Goal: Contribute content

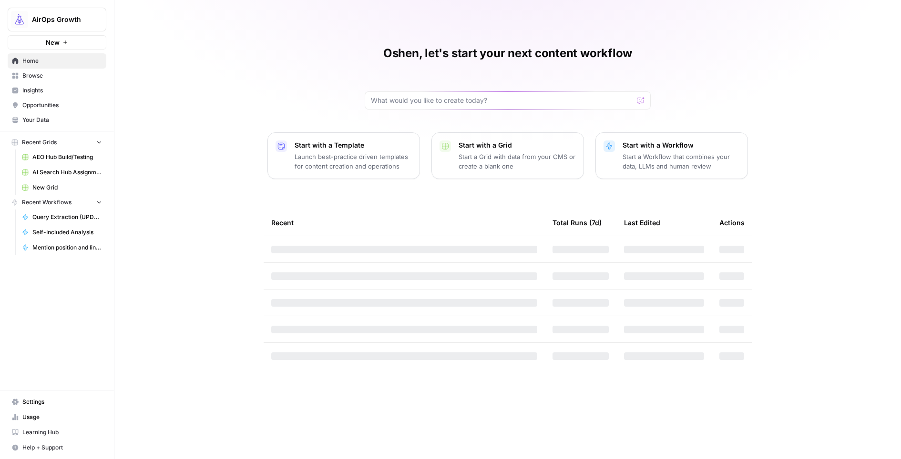
click at [36, 79] on span "Browse" at bounding box center [62, 75] width 80 height 9
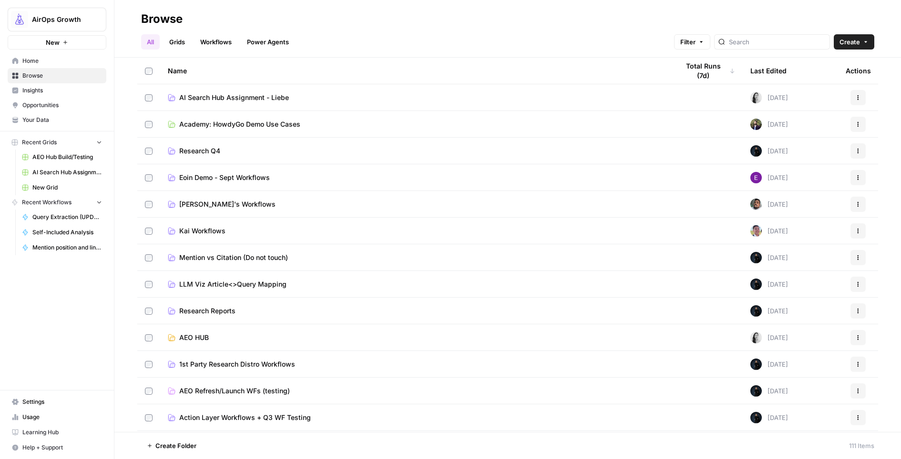
click at [245, 98] on span "AI Search Hub Assignment - Liebe" at bounding box center [234, 98] width 110 height 10
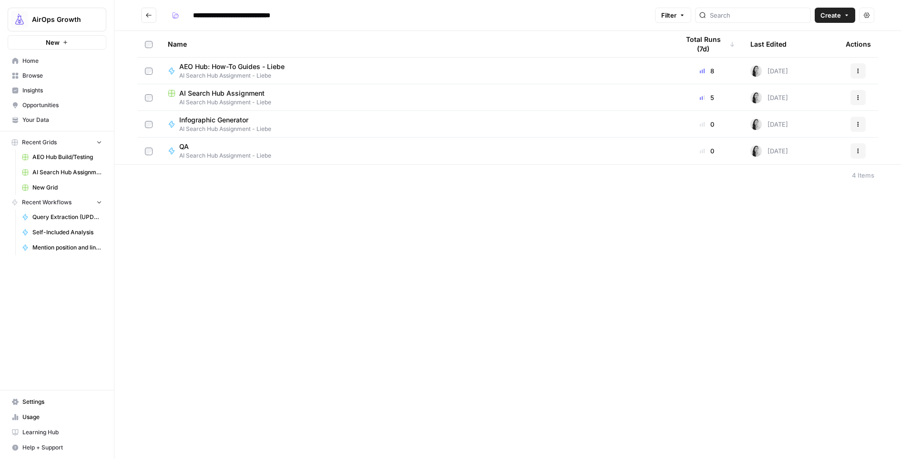
click at [233, 97] on span "AI Search Hub Assignment" at bounding box center [221, 94] width 85 height 10
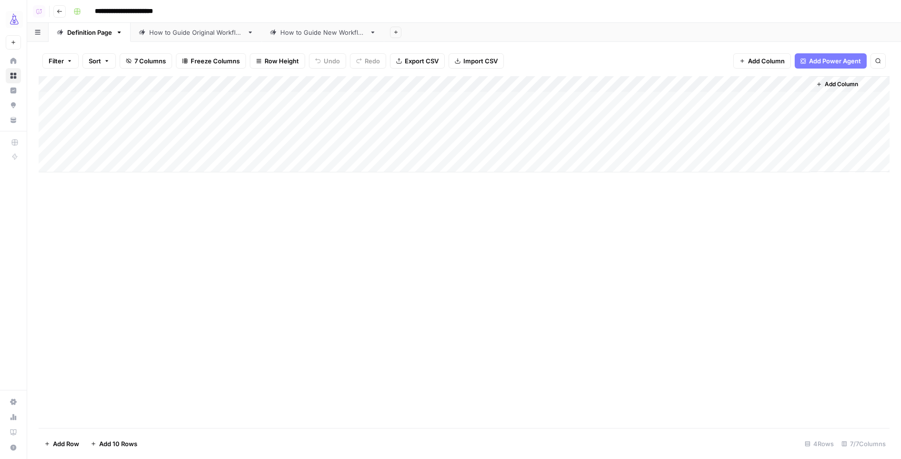
click at [303, 31] on div "How to Guide New Workflow" at bounding box center [322, 33] width 85 height 10
click at [557, 155] on div "Add Column" at bounding box center [464, 252] width 851 height 352
click at [567, 106] on div "Add Column" at bounding box center [464, 252] width 851 height 352
click at [547, 107] on div "Add Column" at bounding box center [464, 252] width 851 height 352
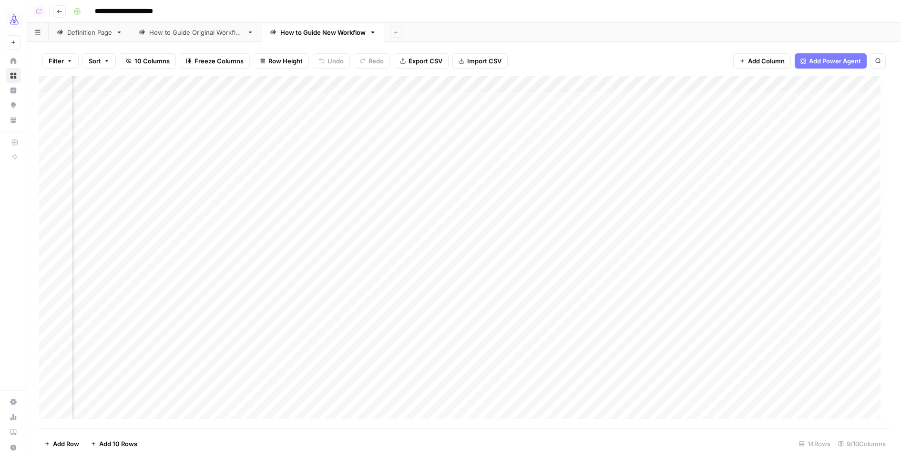
click at [547, 107] on div "Add Column" at bounding box center [464, 252] width 851 height 352
click at [495, 107] on div "Add Column" at bounding box center [464, 252] width 851 height 352
click at [579, 103] on div "Add Column" at bounding box center [464, 252] width 851 height 352
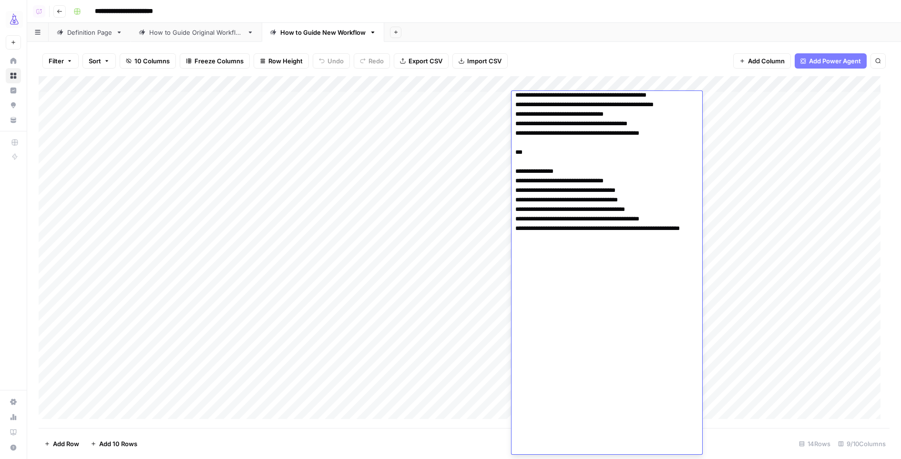
scroll to position [5, 1]
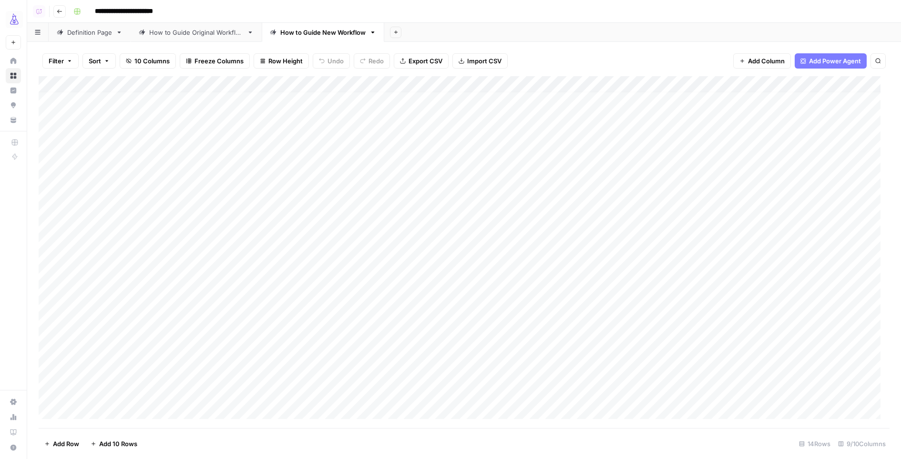
click at [438, 213] on div "Add Column" at bounding box center [464, 252] width 851 height 352
click at [125, 170] on div "Add Column" at bounding box center [464, 252] width 851 height 352
type textarea "**********"
click at [288, 176] on div "Add Column" at bounding box center [464, 252] width 851 height 352
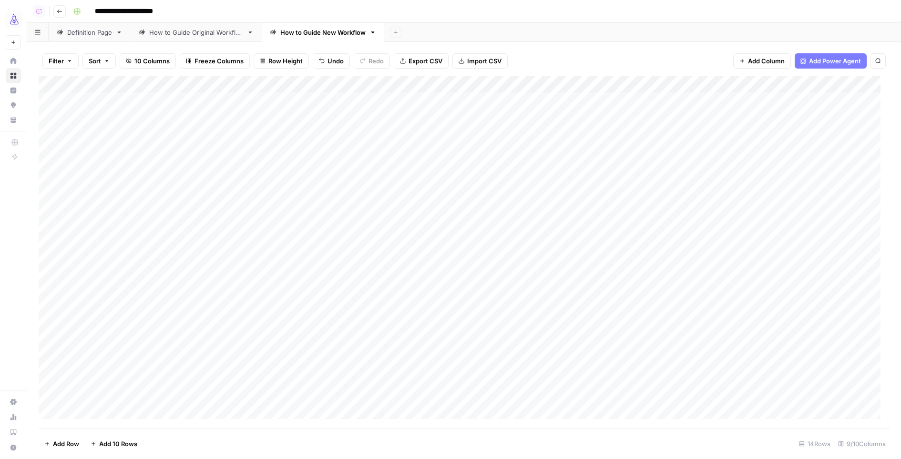
click at [263, 173] on div "Add Column" at bounding box center [464, 252] width 851 height 352
paste textarea "**********"
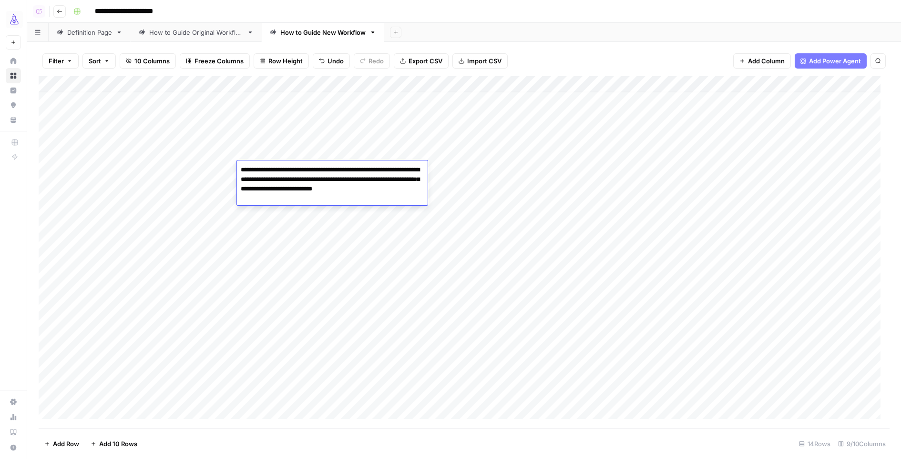
type textarea "**********"
click at [811, 82] on div "Add Column" at bounding box center [464, 252] width 851 height 352
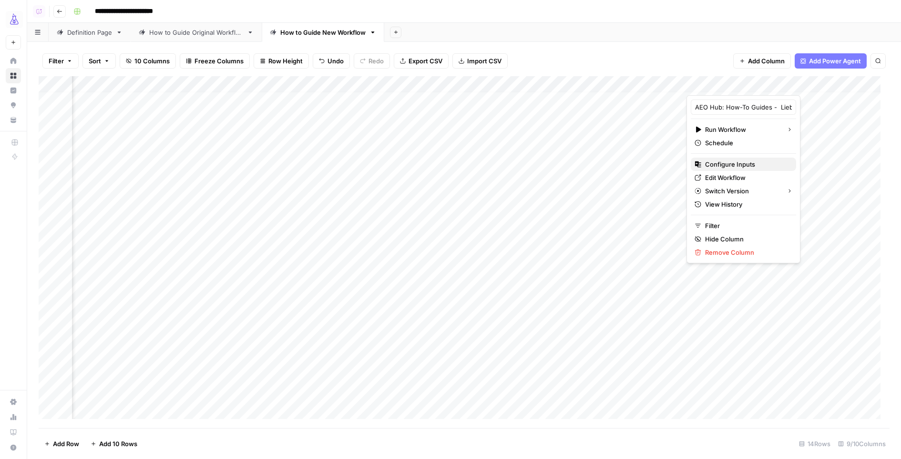
click at [758, 163] on span "Configure Inputs" at bounding box center [746, 165] width 83 height 10
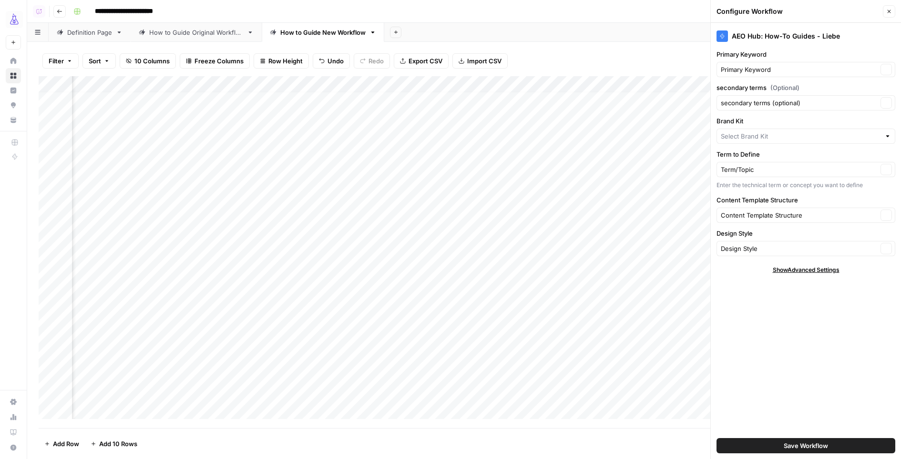
type input "AirOps ([GEOGRAPHIC_DATA])"
click at [889, 10] on icon "button" at bounding box center [889, 12] width 6 height 6
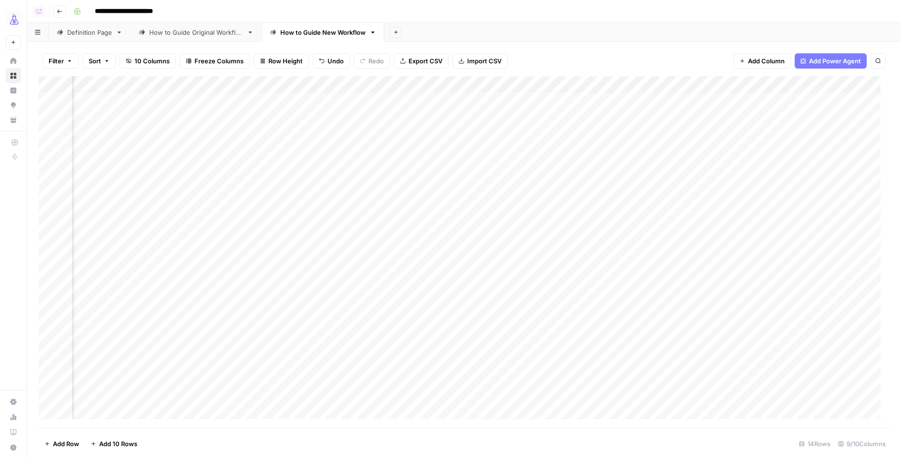
click at [628, 174] on div "Add Column" at bounding box center [464, 252] width 851 height 352
click at [724, 168] on div "Add Column" at bounding box center [464, 252] width 851 height 352
click at [327, 172] on div "Add Column" at bounding box center [464, 252] width 851 height 352
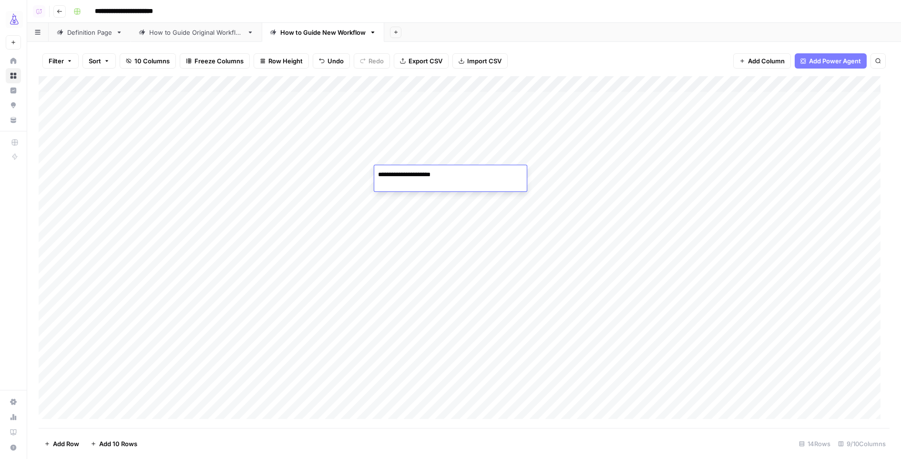
type textarea "**********"
click at [341, 182] on div "Add Column" at bounding box center [464, 252] width 851 height 352
click at [510, 154] on div "Add Column" at bounding box center [464, 252] width 851 height 352
click at [522, 152] on div "Add Column" at bounding box center [464, 252] width 851 height 352
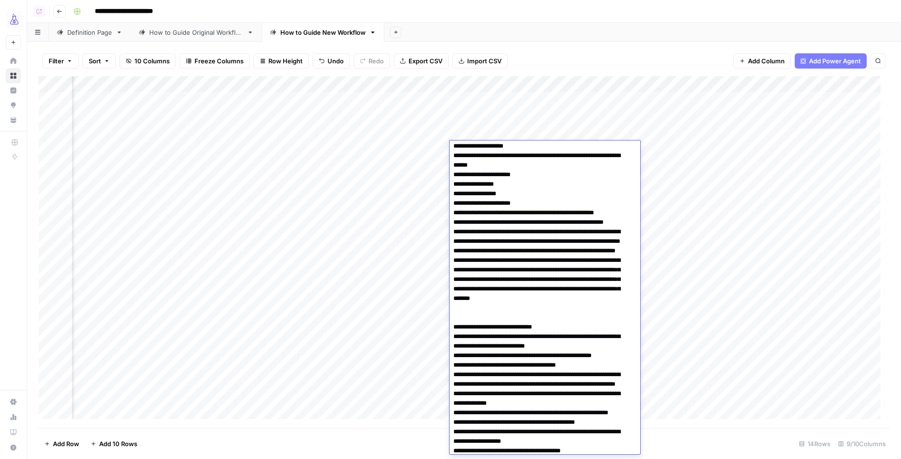
scroll to position [1269, 0]
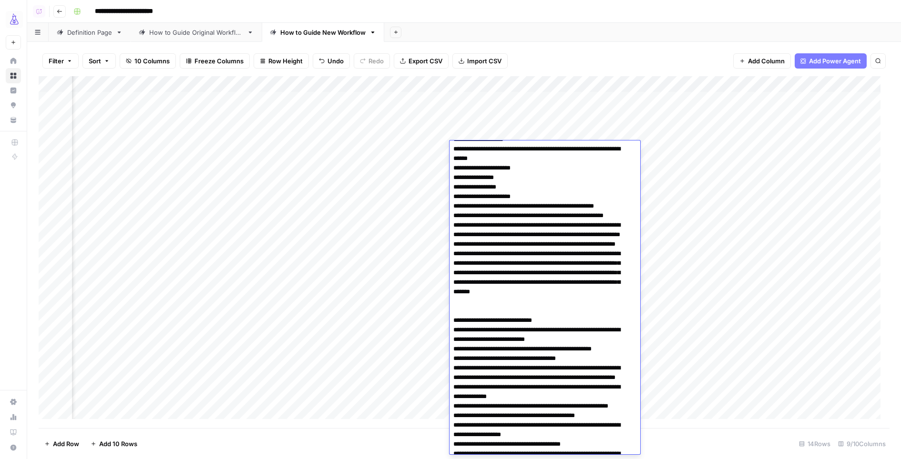
type textarea "**********"
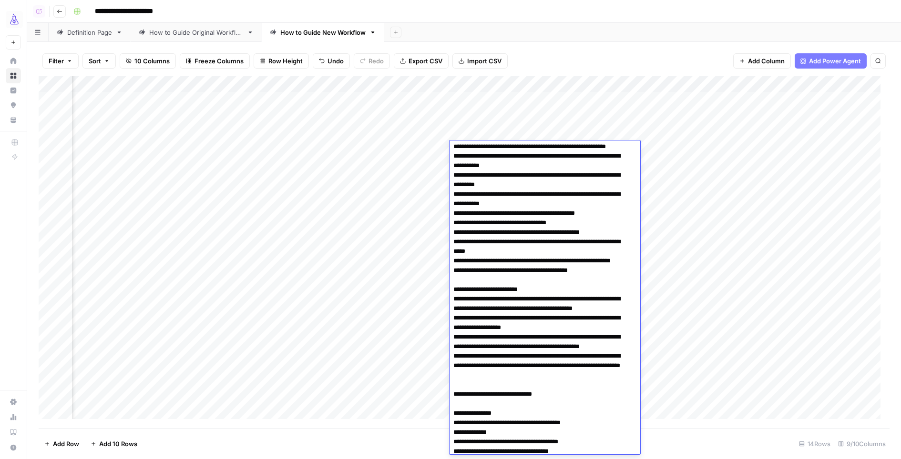
scroll to position [0, 0]
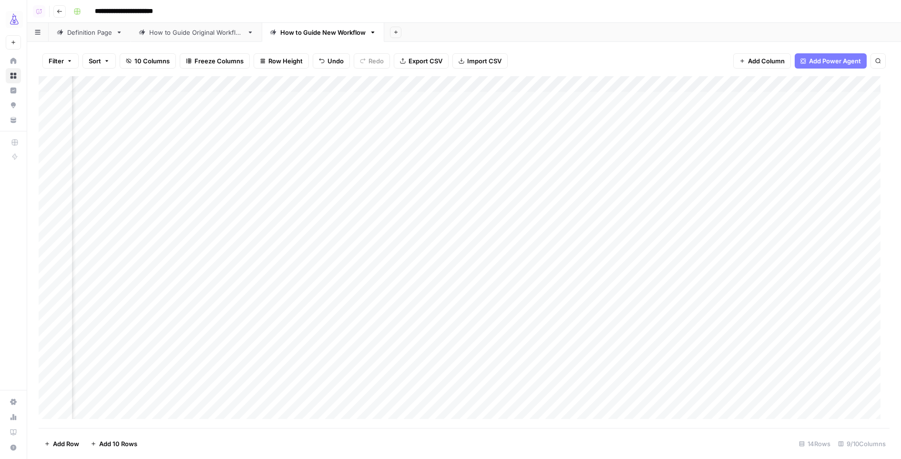
click at [357, 220] on div "Add Column" at bounding box center [464, 252] width 851 height 352
click at [768, 174] on div "Add Column" at bounding box center [464, 252] width 851 height 352
click at [861, 173] on div "Add Column" at bounding box center [464, 252] width 851 height 352
click at [541, 153] on div "Add Column" at bounding box center [464, 252] width 851 height 352
click at [630, 152] on div "Add Column" at bounding box center [464, 252] width 851 height 352
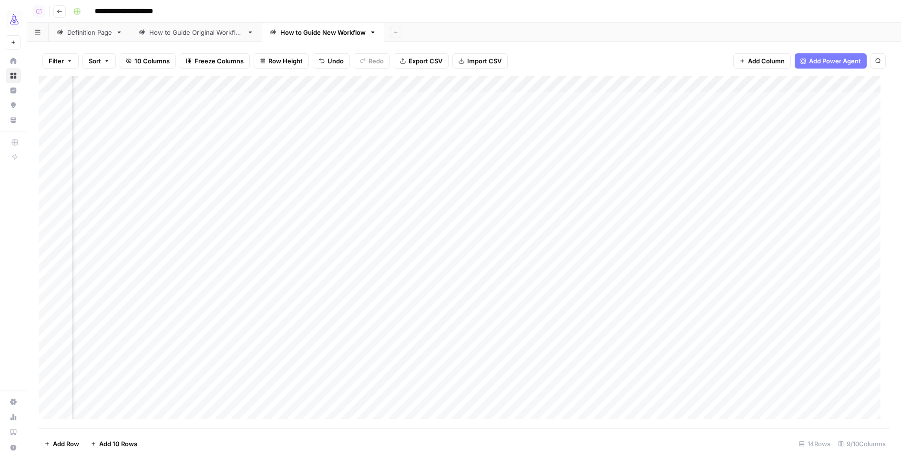
drag, startPoint x: 723, startPoint y: 164, endPoint x: 723, endPoint y: 172, distance: 8.1
click at [723, 172] on div "Add Column" at bounding box center [464, 252] width 851 height 352
click at [861, 175] on div "Add Column" at bounding box center [464, 252] width 851 height 352
click at [127, 178] on div "Add Column" at bounding box center [464, 252] width 851 height 352
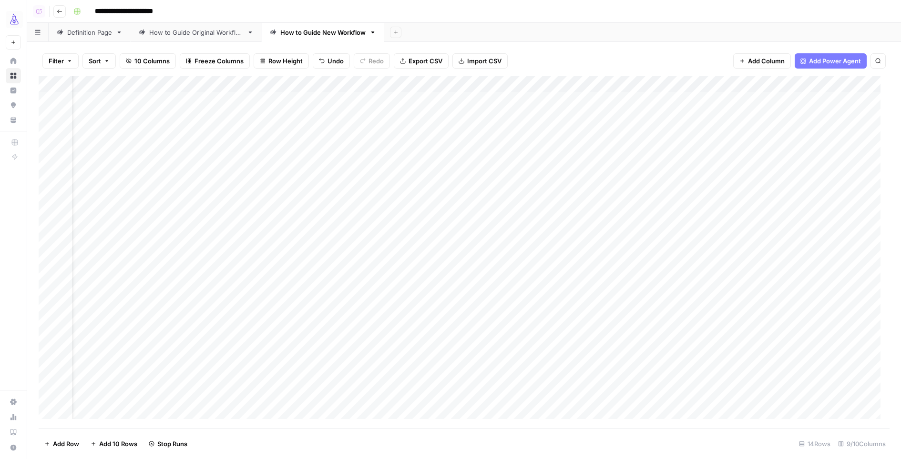
click at [681, 173] on div "Add Column" at bounding box center [464, 252] width 851 height 352
click at [175, 203] on div "Add Column" at bounding box center [464, 252] width 851 height 352
click at [683, 201] on div "Add Column" at bounding box center [464, 252] width 851 height 352
click at [678, 201] on div "Add Column" at bounding box center [464, 252] width 851 height 352
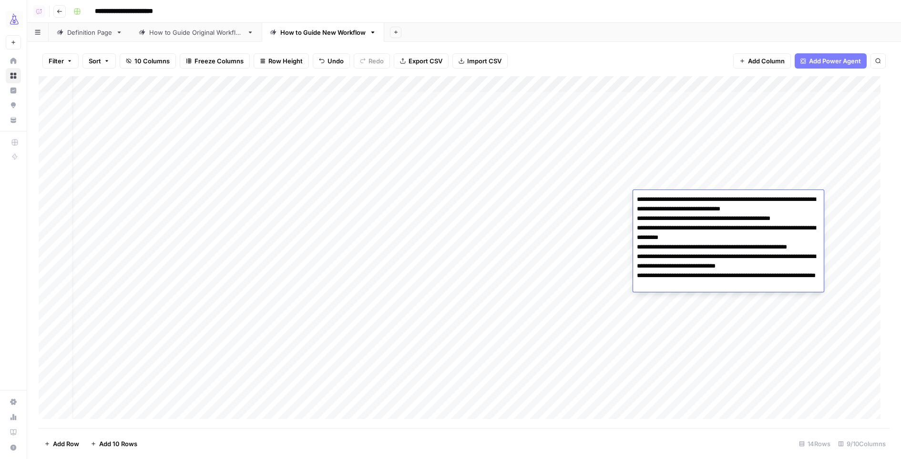
click at [585, 228] on div "Add Column" at bounding box center [464, 252] width 851 height 352
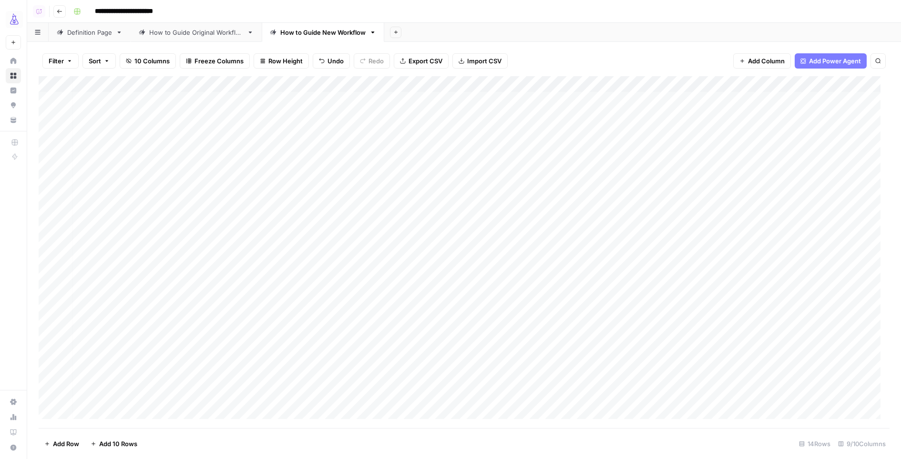
scroll to position [0, 0]
click at [398, 203] on div "Add Column" at bounding box center [464, 252] width 851 height 352
click at [391, 199] on div "Add Column" at bounding box center [464, 252] width 851 height 352
click at [391, 199] on textarea "**********" at bounding box center [450, 199] width 153 height 13
type textarea "**********"
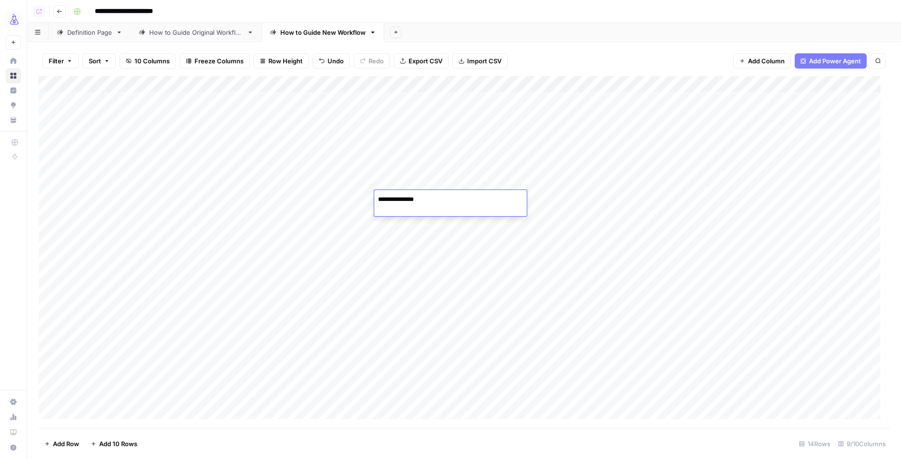
click at [577, 238] on div "Add Column" at bounding box center [464, 252] width 851 height 352
click at [828, 203] on div "Add Column" at bounding box center [464, 252] width 851 height 352
click at [803, 174] on div "Add Column" at bounding box center [464, 252] width 851 height 352
click at [800, 199] on div "Add Column" at bounding box center [464, 252] width 851 height 352
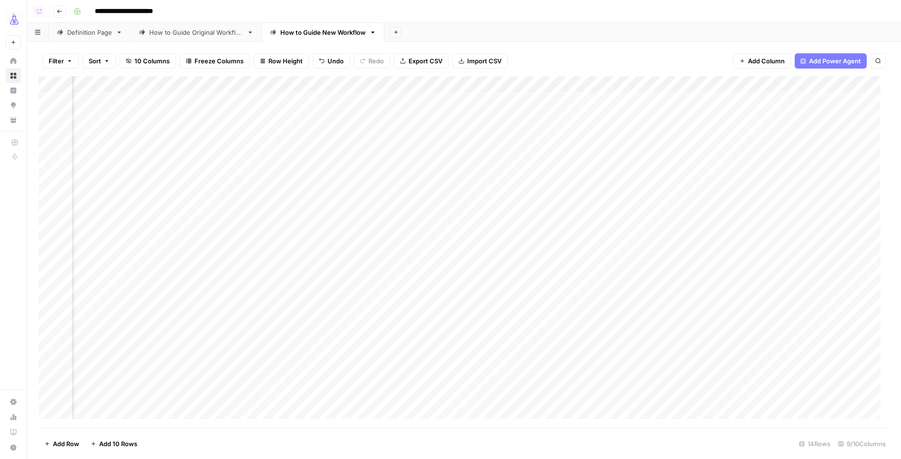
scroll to position [0, 122]
